Goal: Transaction & Acquisition: Purchase product/service

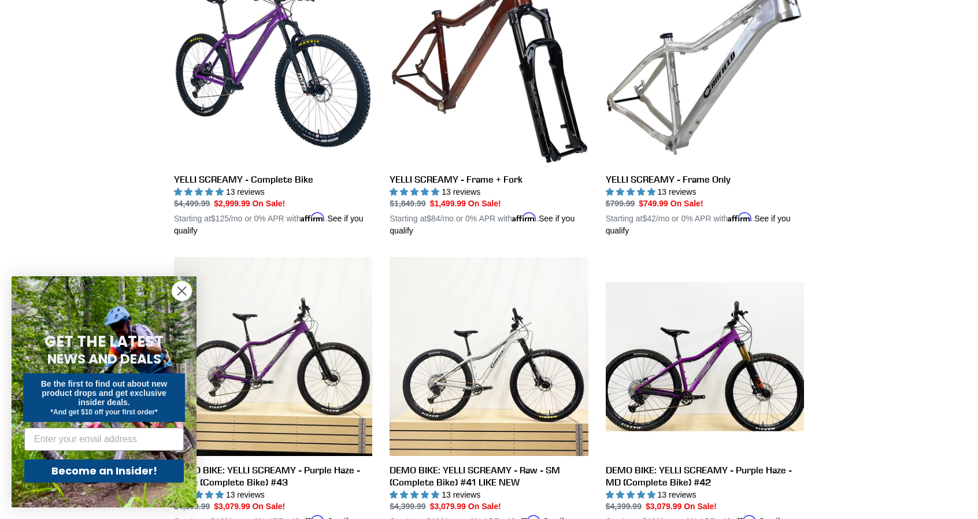
scroll to position [372, 0]
click at [181, 296] on circle "Close dialog" at bounding box center [181, 291] width 19 height 19
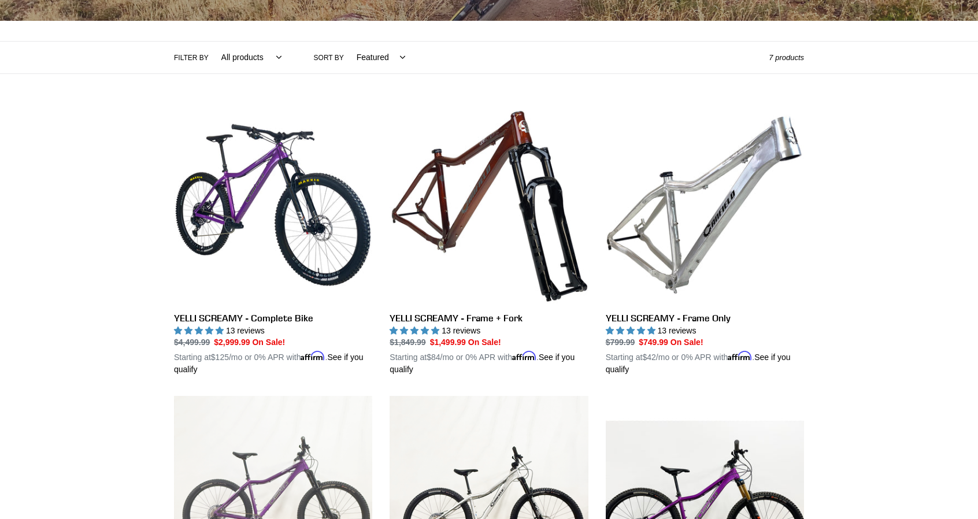
scroll to position [212, 0]
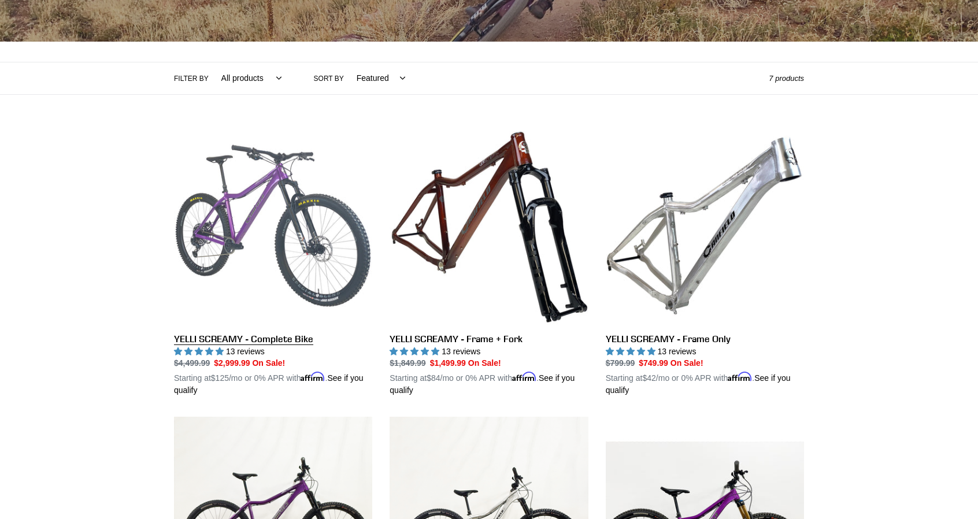
click at [287, 202] on link "YELLI SCREAMY - Complete Bike" at bounding box center [273, 262] width 198 height 271
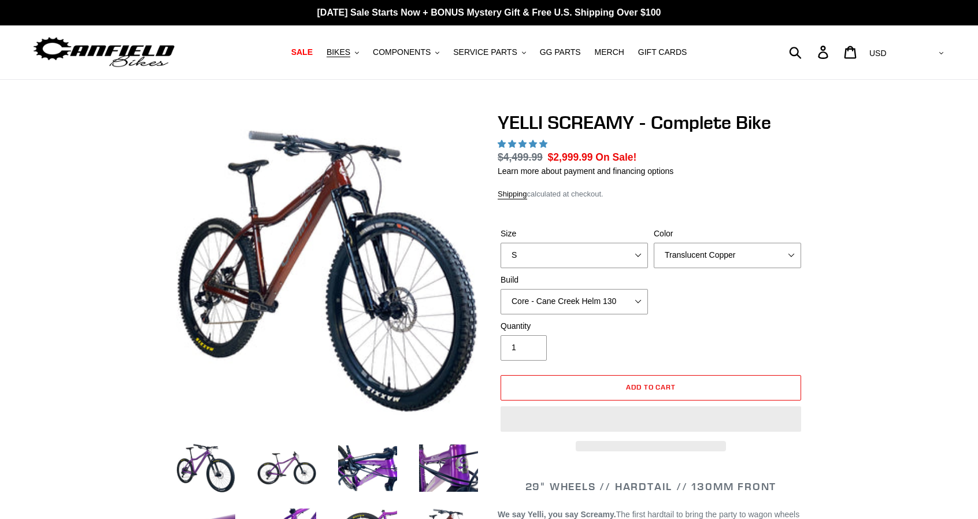
select select "highest-rating"
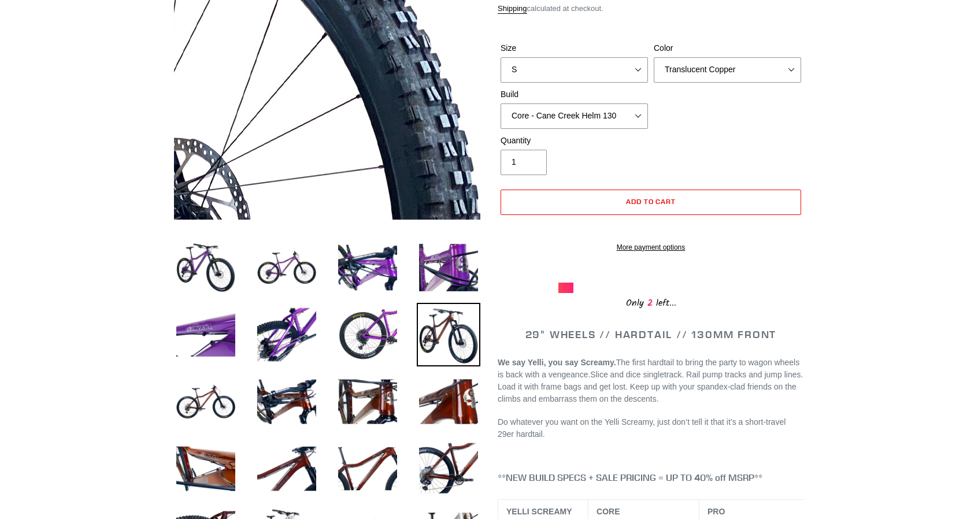
scroll to position [201, 0]
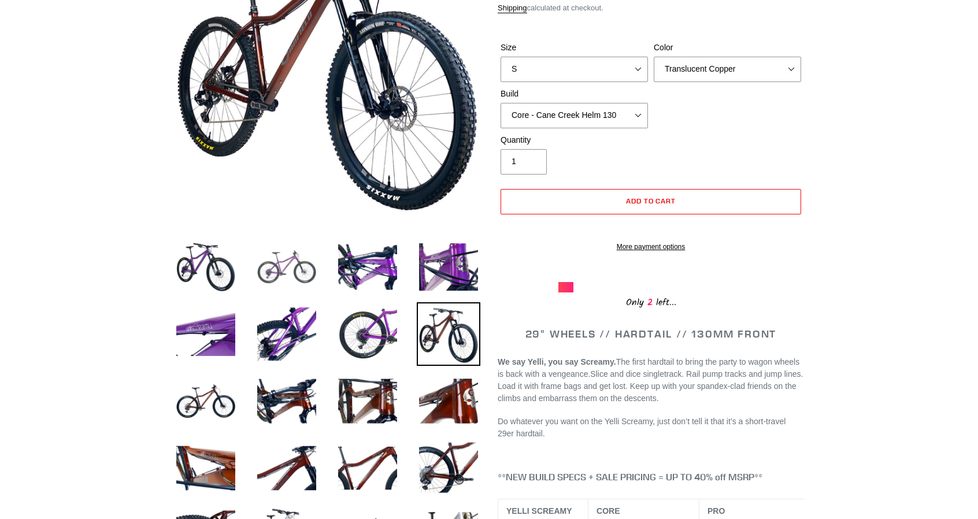
click at [268, 256] on img at bounding box center [287, 267] width 64 height 64
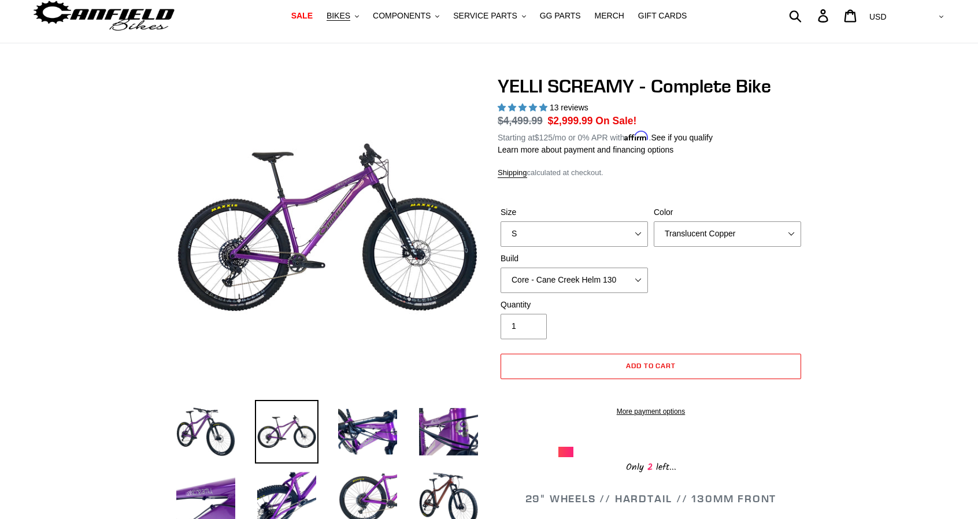
scroll to position [35, 0]
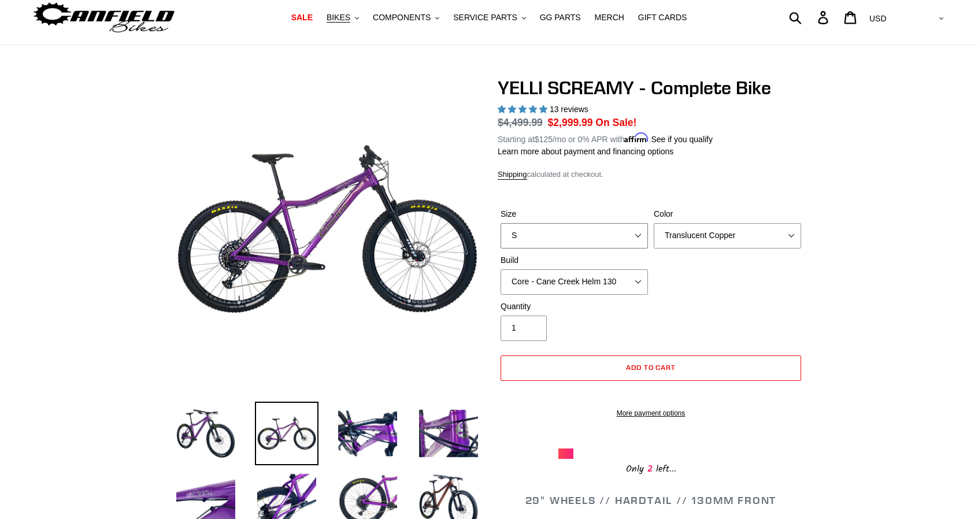
click at [556, 227] on select "S M L XL" at bounding box center [574, 235] width 147 height 25
click at [501, 223] on select "S M L XL" at bounding box center [574, 235] width 147 height 25
click at [563, 235] on select "S M L XL" at bounding box center [574, 235] width 147 height 25
select select "L"
click at [501, 223] on select "S M L XL" at bounding box center [574, 235] width 147 height 25
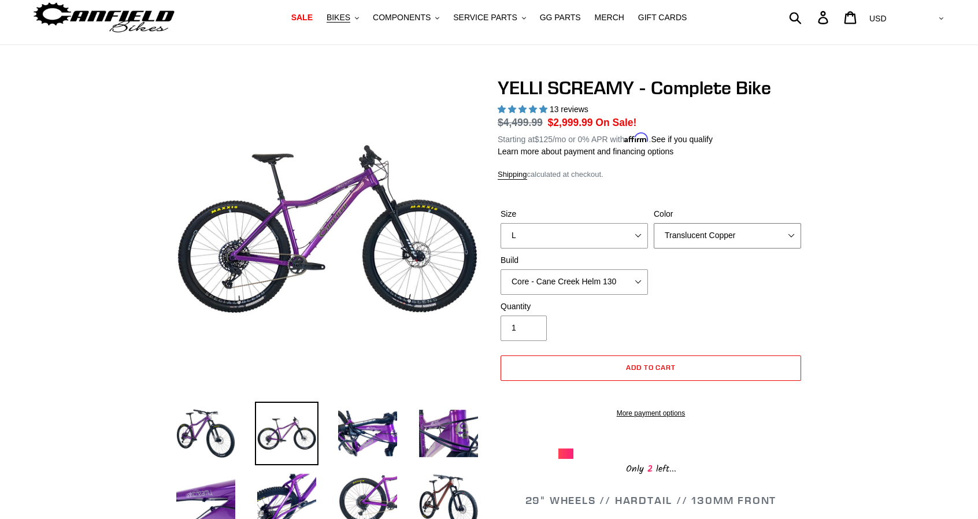
click at [714, 238] on select "Translucent Copper Purple Haze Raw" at bounding box center [727, 235] width 147 height 25
select select "Raw"
click at [654, 223] on select "Translucent Copper Purple Haze Raw" at bounding box center [727, 235] width 147 height 25
